Goal: Task Accomplishment & Management: Manage account settings

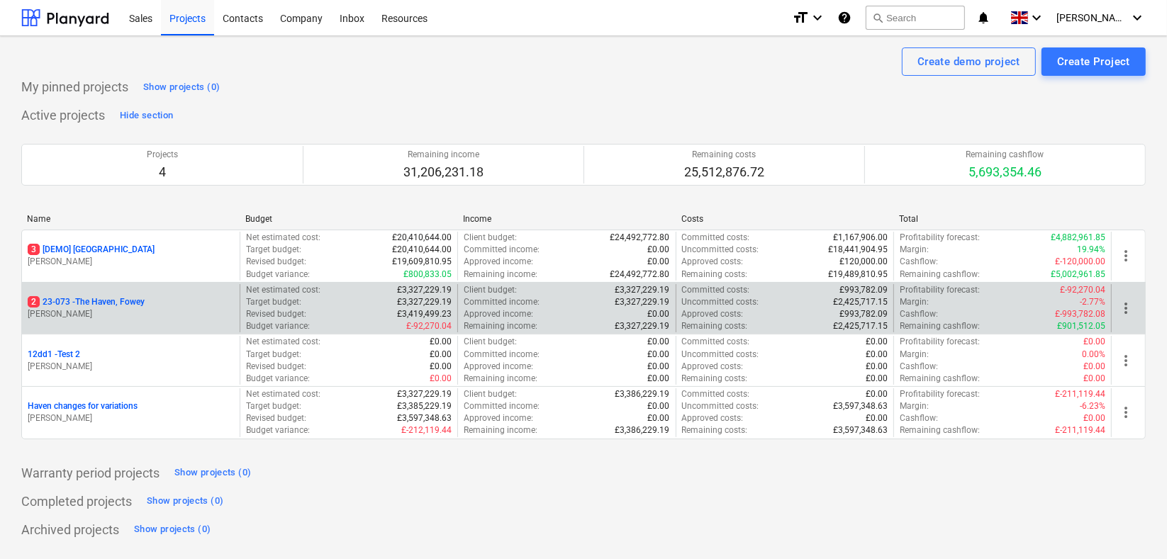
click at [132, 300] on p "2 23-073 - [GEOGRAPHIC_DATA], [GEOGRAPHIC_DATA]" at bounding box center [86, 302] width 117 height 12
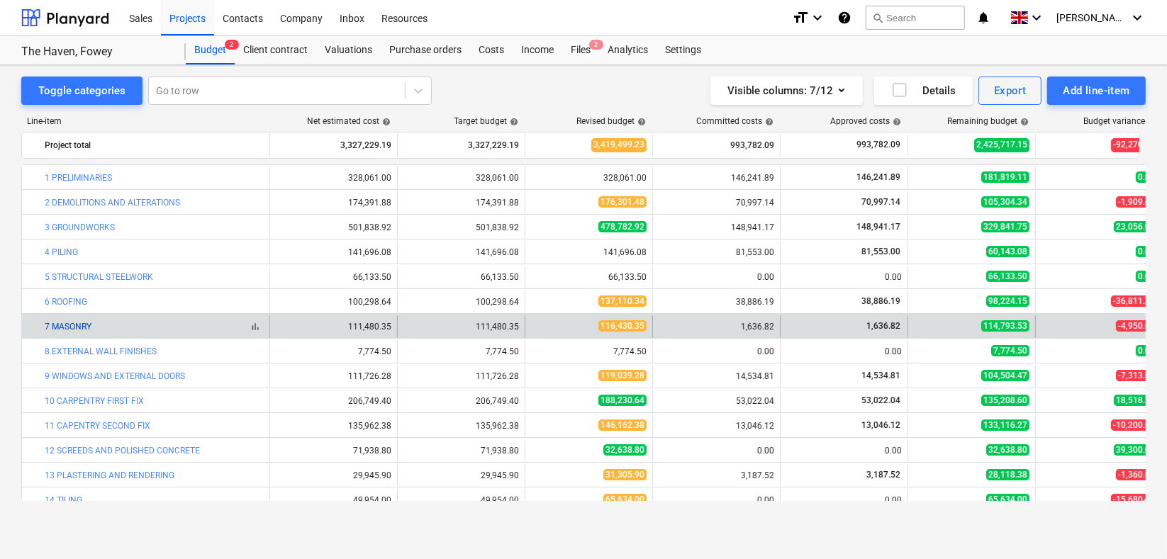
click at [71, 325] on link "7 MASONRY" at bounding box center [68, 327] width 47 height 10
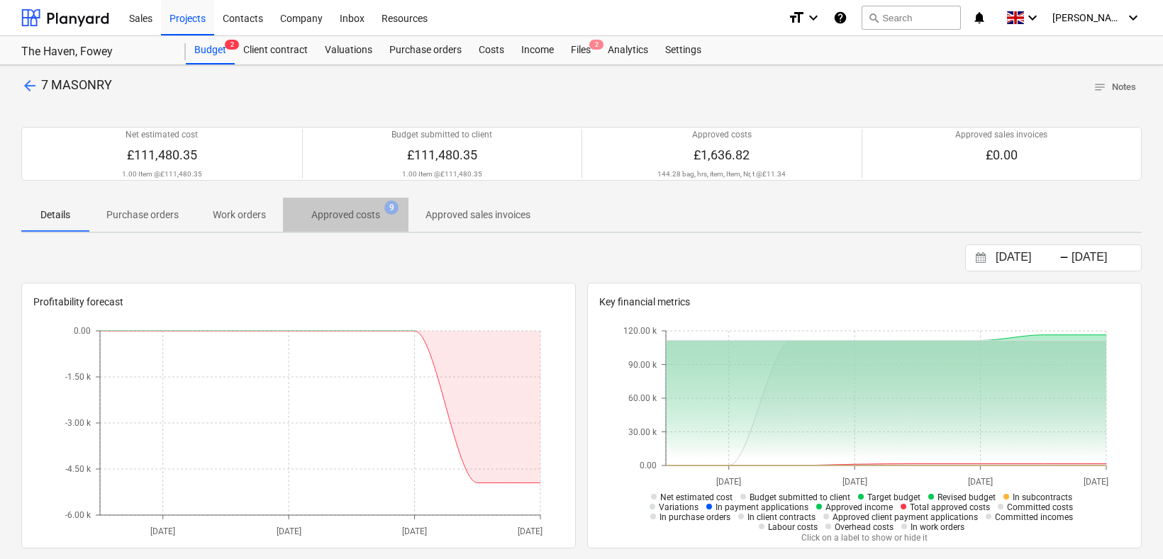
click at [336, 213] on p "Approved costs" at bounding box center [345, 215] width 69 height 15
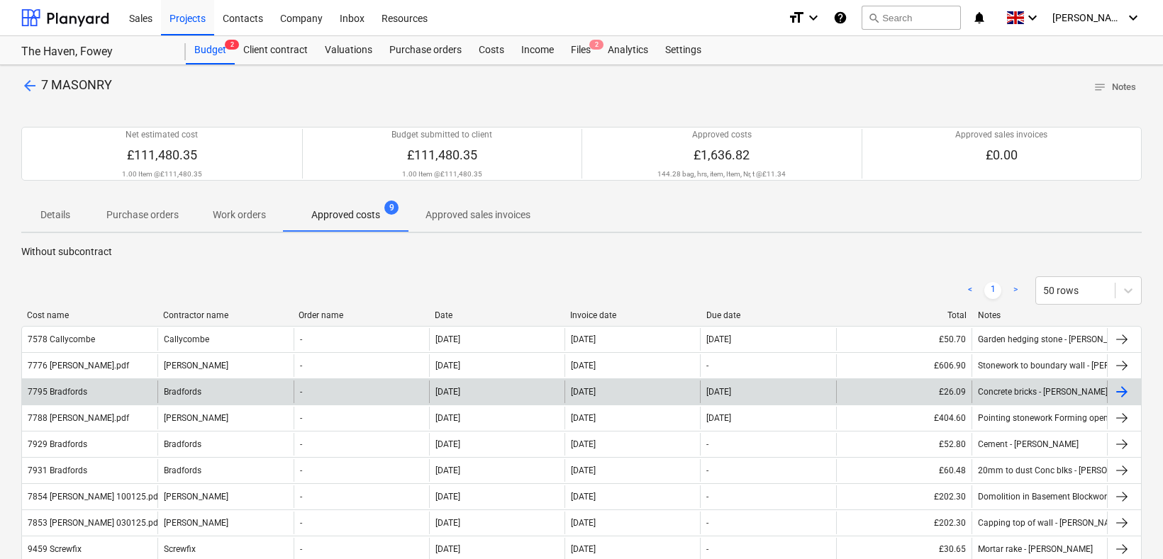
click at [81, 390] on div "7795 Bradfords" at bounding box center [58, 392] width 60 height 10
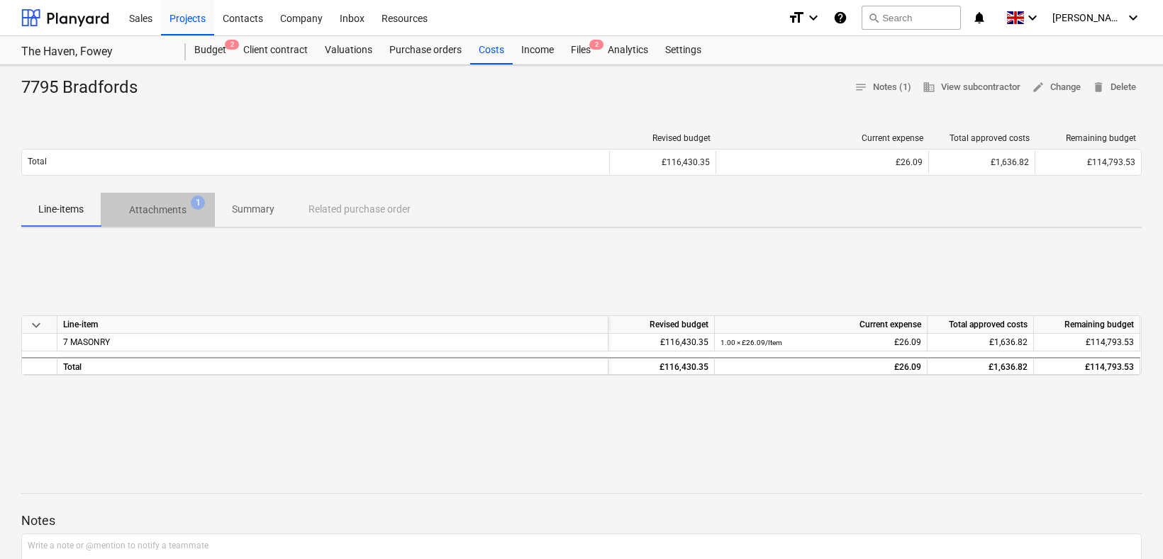
click at [169, 208] on p "Attachments" at bounding box center [157, 210] width 57 height 15
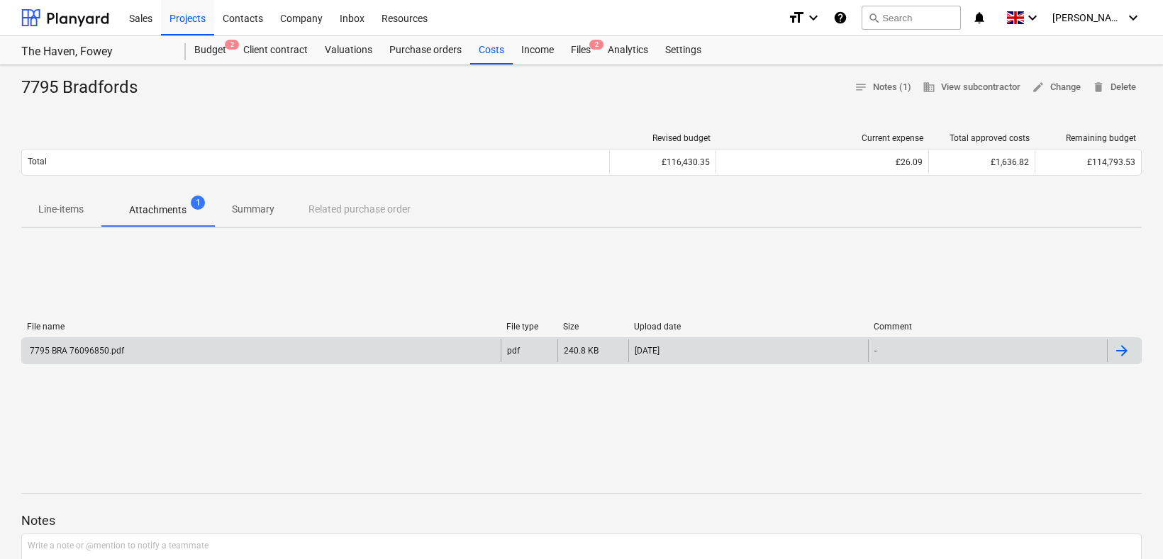
click at [98, 346] on div "7795 BRA 76096850.pdf" at bounding box center [76, 351] width 96 height 10
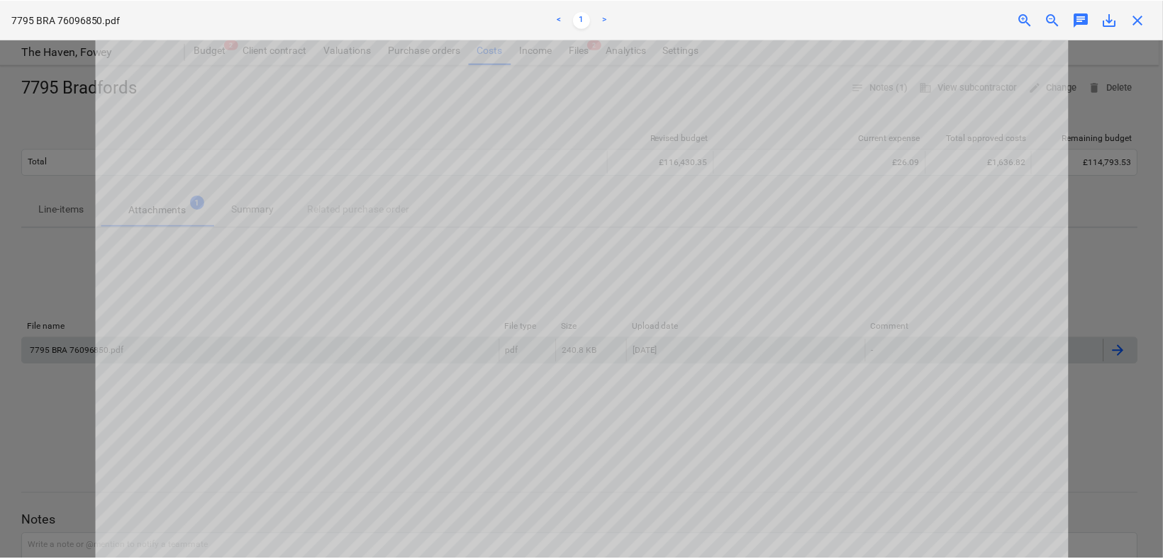
scroll to position [236, 0]
click at [1141, 20] on span "close" at bounding box center [1141, 19] width 17 height 17
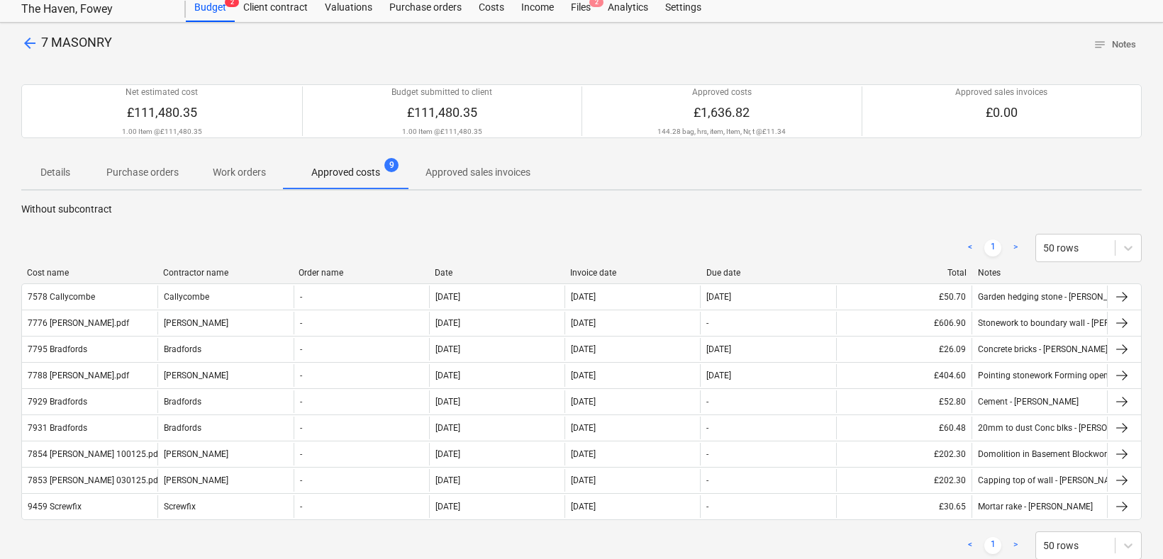
scroll to position [79, 0]
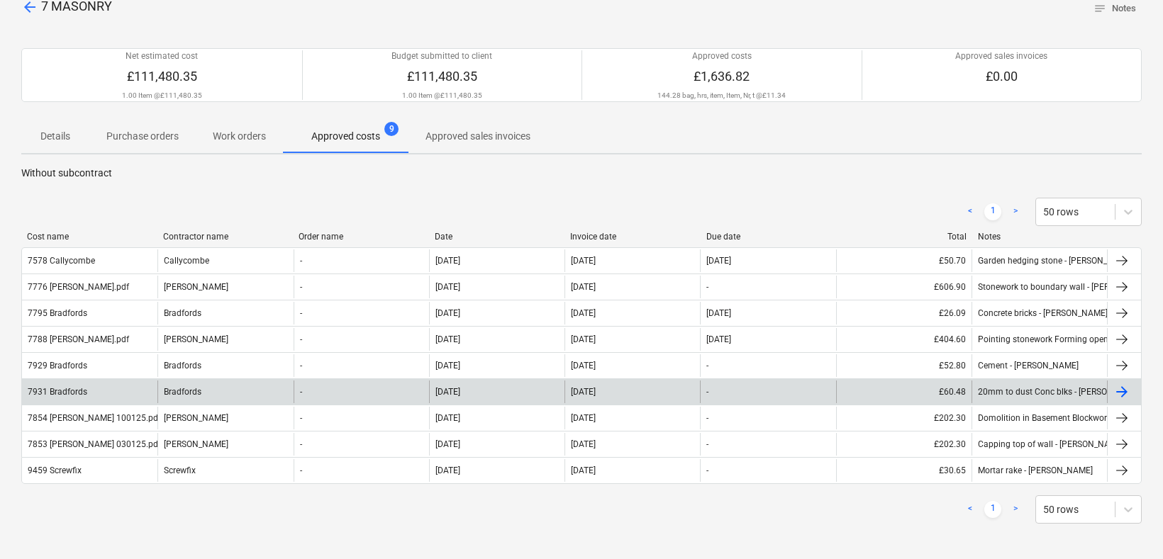
click at [60, 392] on div "7931 Bradfords" at bounding box center [58, 392] width 60 height 10
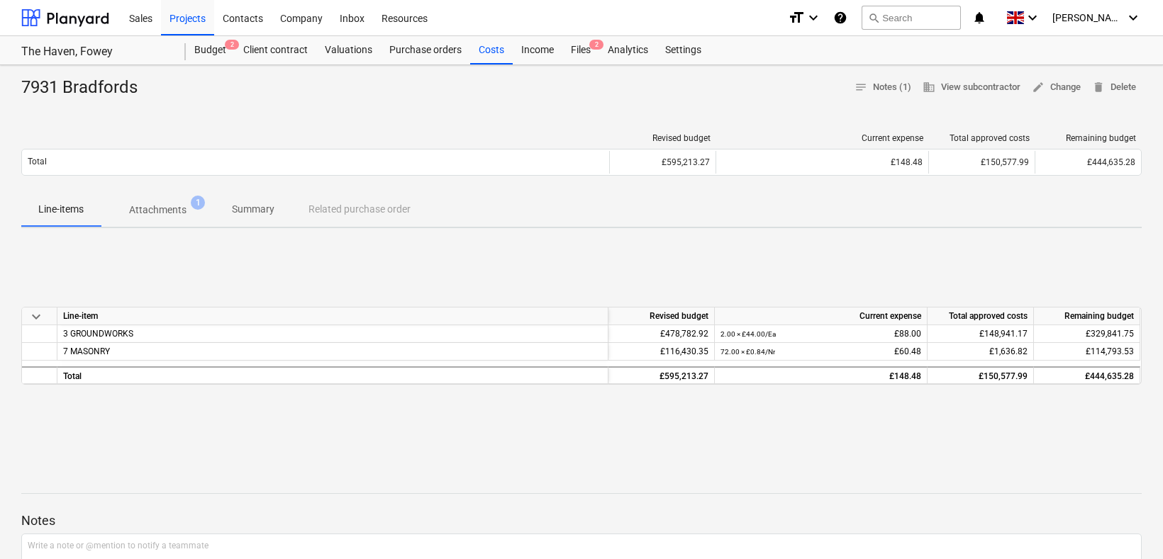
click at [171, 209] on p "Attachments" at bounding box center [157, 210] width 57 height 15
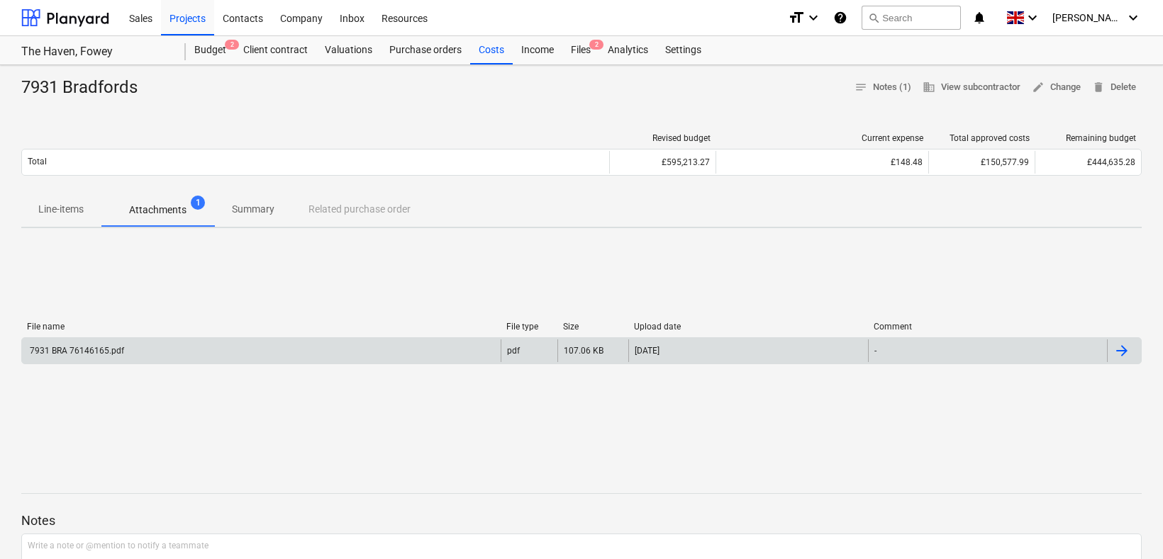
click at [65, 352] on div "7931 BRA 76146165.pdf" at bounding box center [76, 351] width 96 height 10
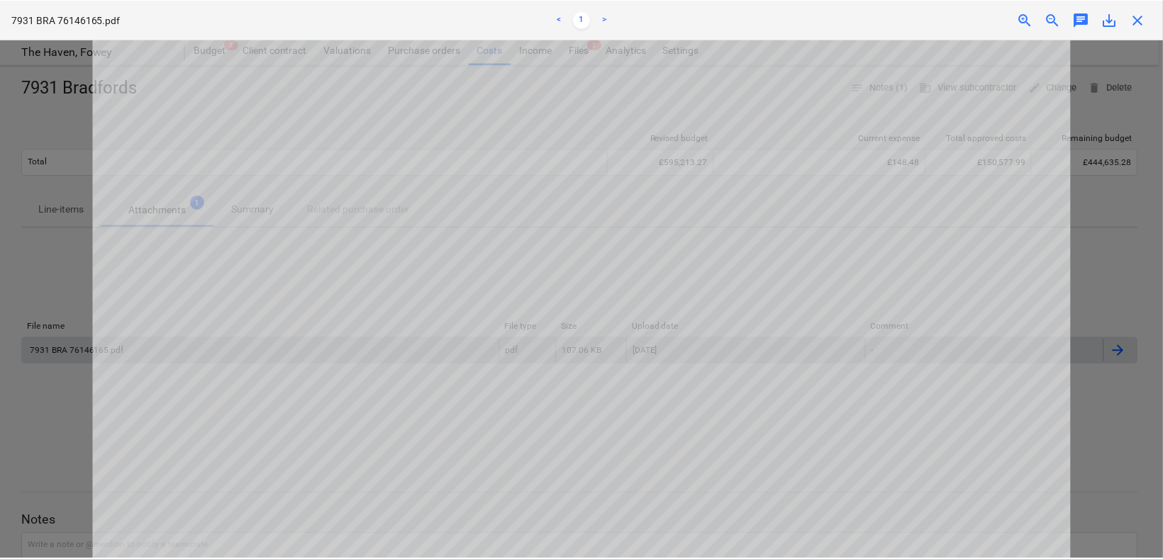
scroll to position [236, 0]
click at [1139, 20] on span "close" at bounding box center [1141, 19] width 17 height 17
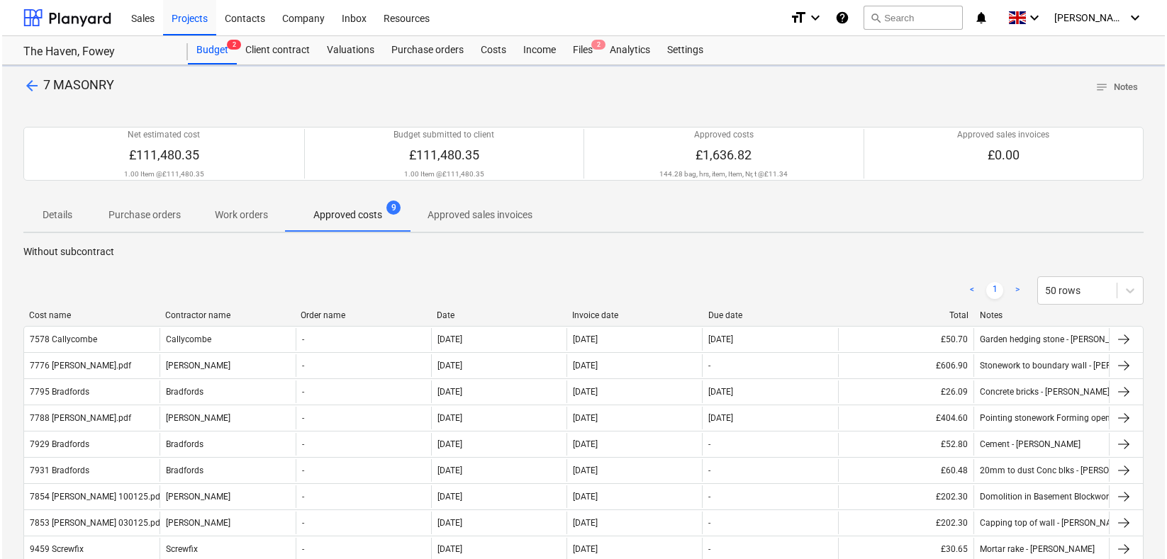
scroll to position [79, 0]
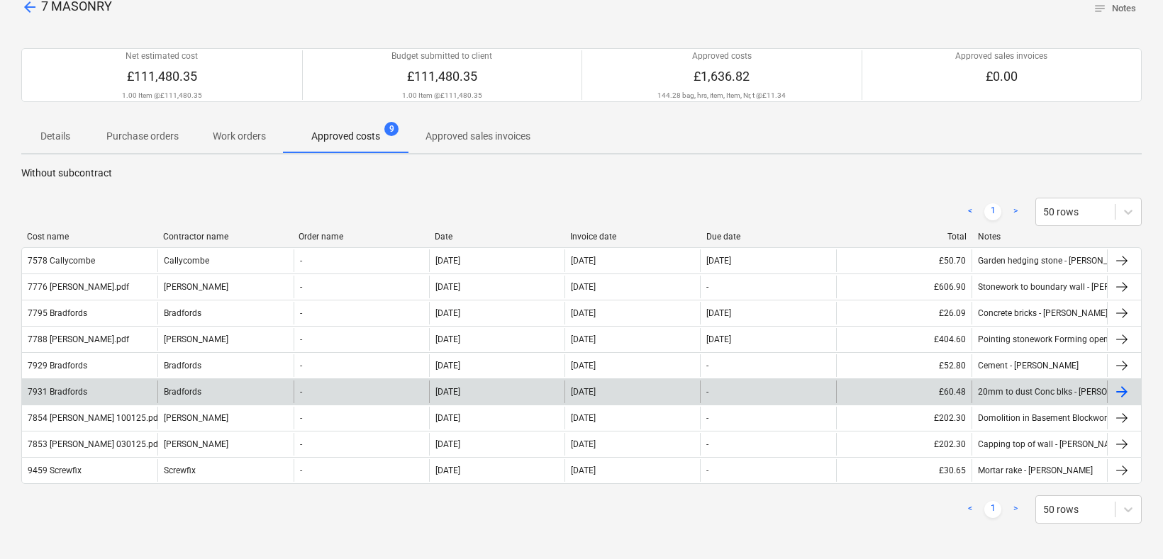
click at [85, 389] on div "7931 Bradfords" at bounding box center [58, 392] width 60 height 10
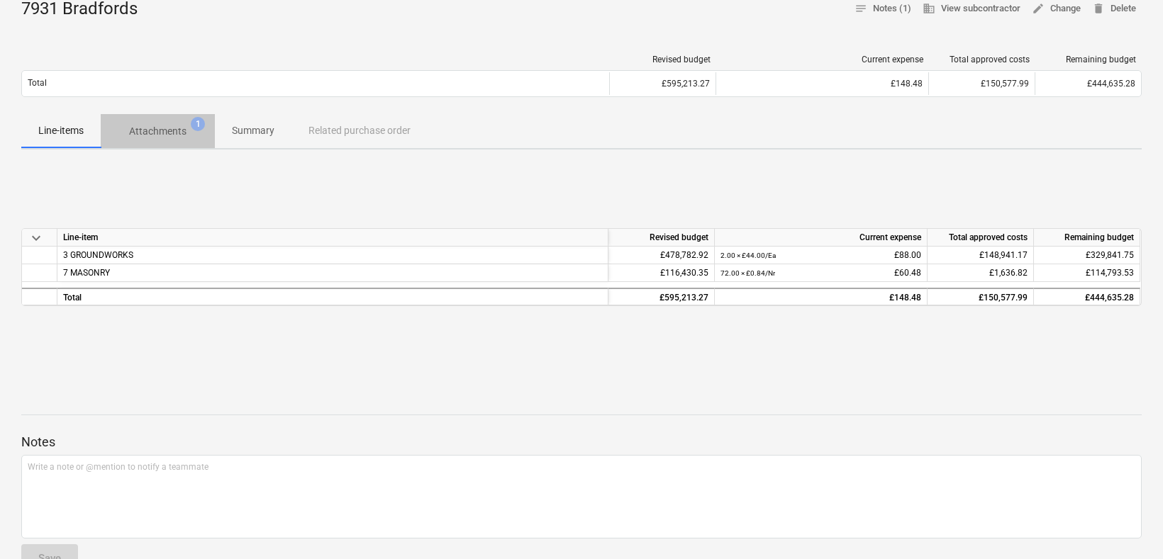
click at [160, 133] on p "Attachments" at bounding box center [157, 131] width 57 height 15
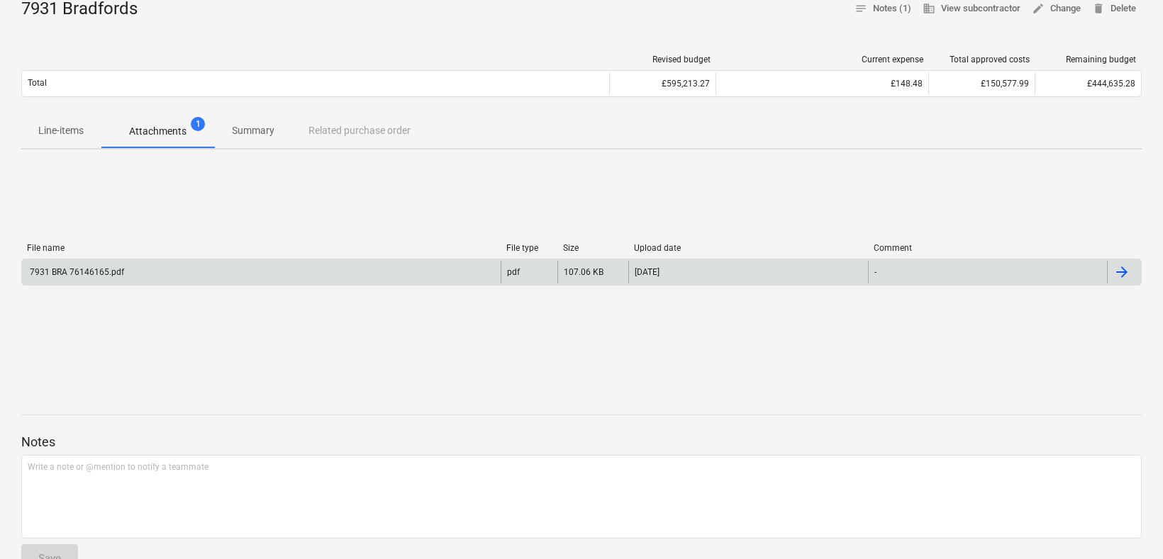
click at [109, 275] on div "7931 BRA 76146165.pdf" at bounding box center [76, 272] width 96 height 10
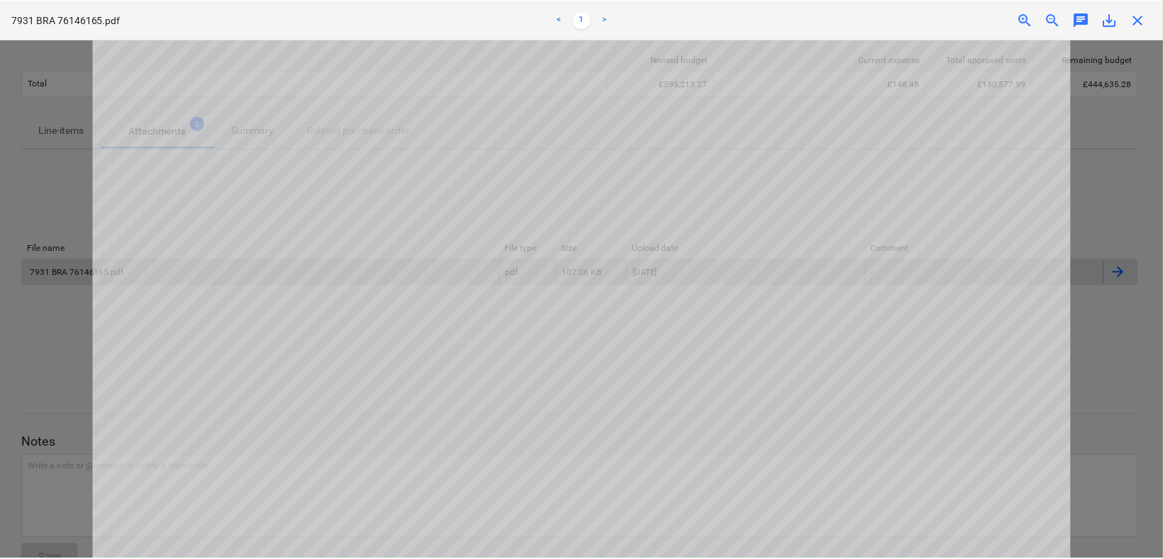
scroll to position [315, 0]
click at [1141, 16] on span "close" at bounding box center [1141, 19] width 17 height 17
